Goal: Information Seeking & Learning: Learn about a topic

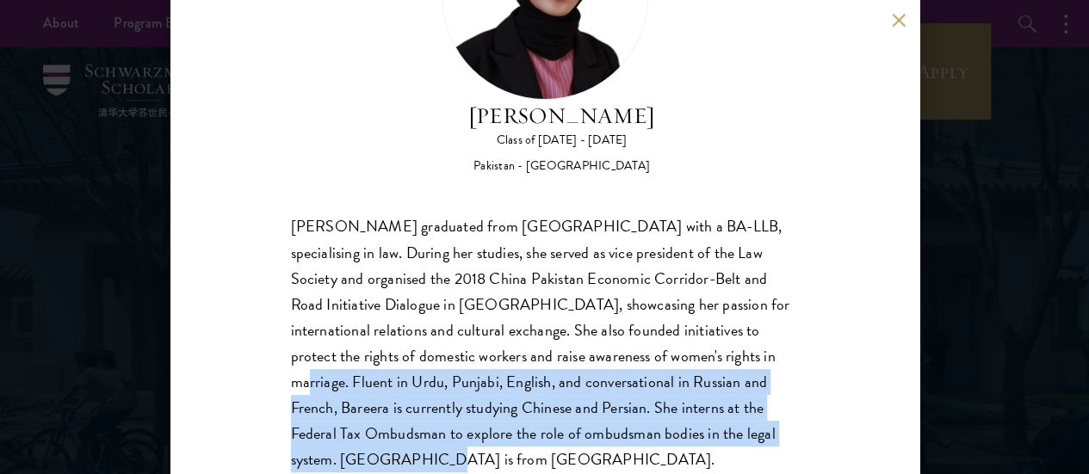
drag, startPoint x: 572, startPoint y: 400, endPoint x: 383, endPoint y: 326, distance: 202.3
click at [383, 326] on div "Bareera Javed graduated from Bahria University with a BA-LLB, specialising in l…" at bounding box center [545, 343] width 508 height 258
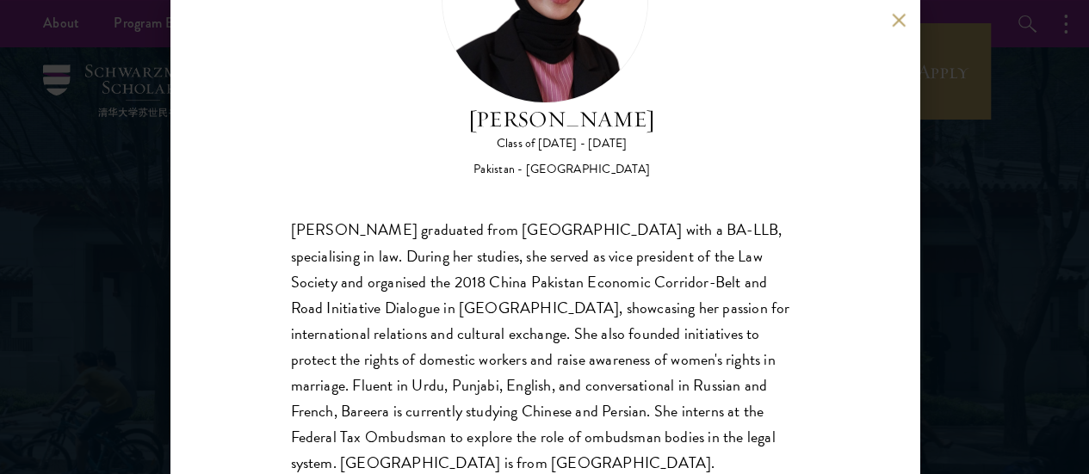
scroll to position [157, 0]
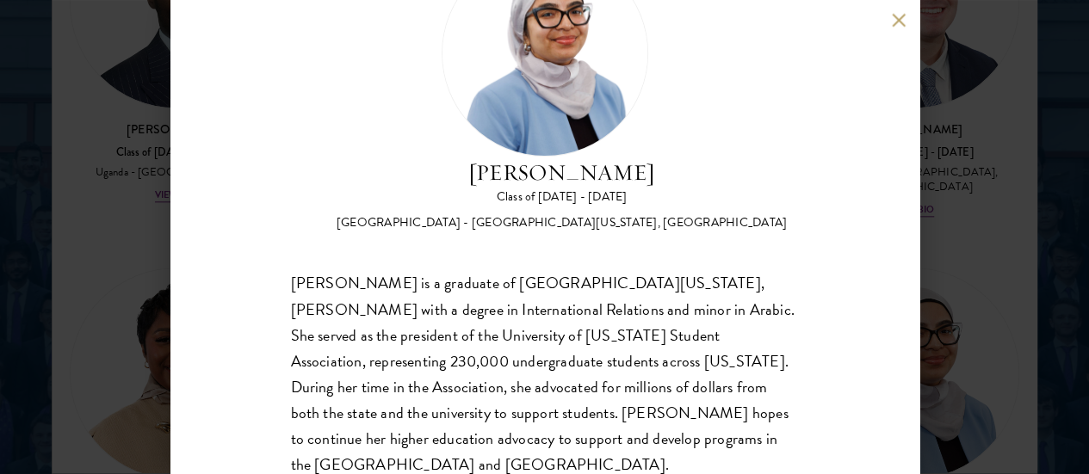
scroll to position [2290, 0]
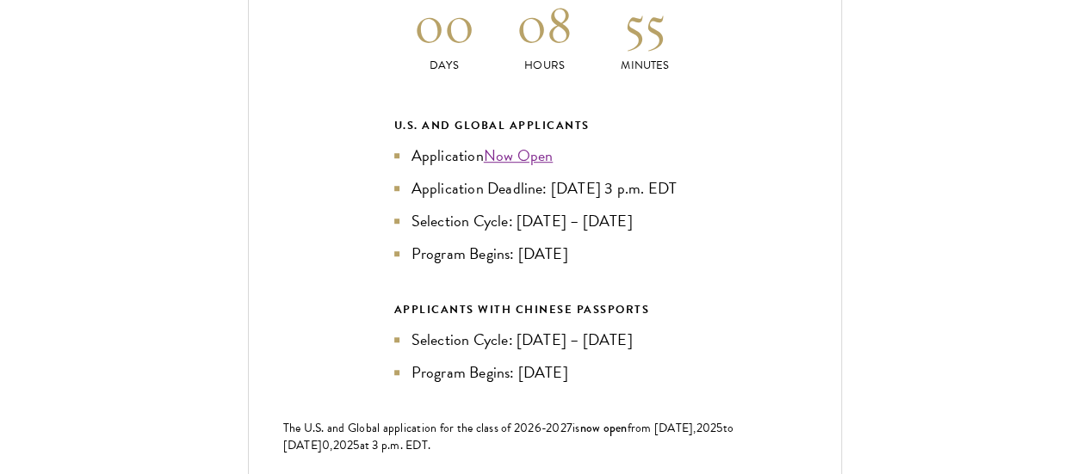
scroll to position [3799, 0]
